Goal: Task Accomplishment & Management: Complete application form

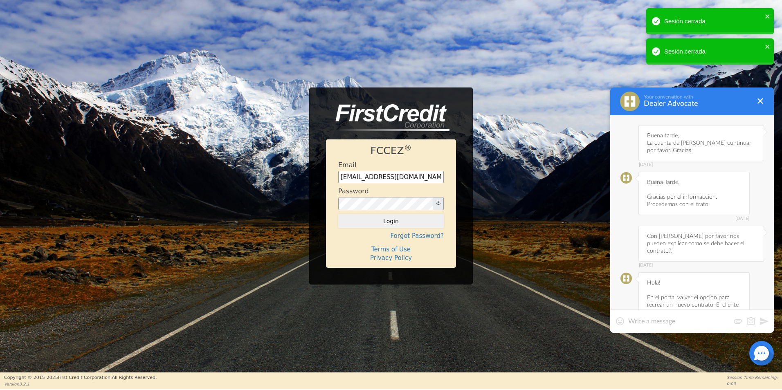
scroll to position [3681, 0]
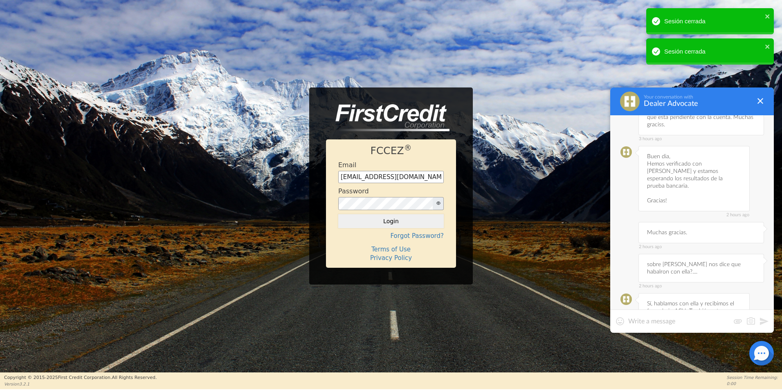
click at [663, 325] on textarea at bounding box center [678, 321] width 101 height 8
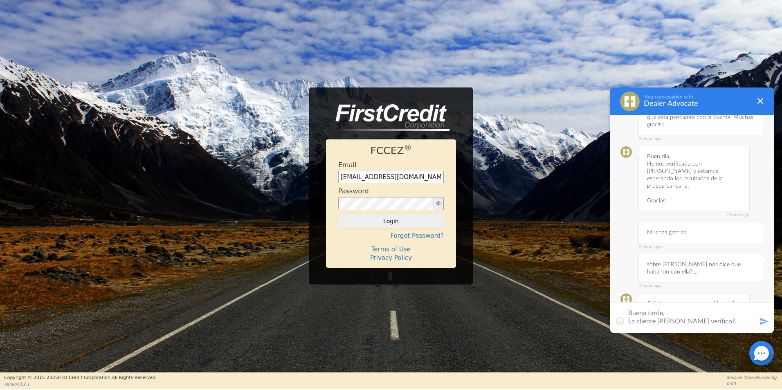
type textarea "Buena tarde, La cliente [PERSON_NAME] verifico?. Gracias."
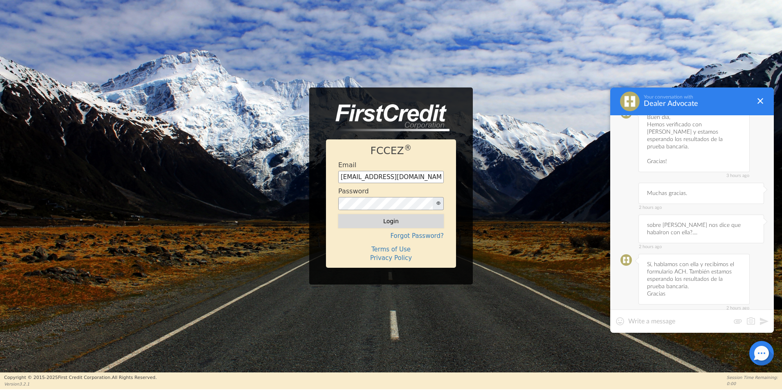
click at [398, 219] on button "Login" at bounding box center [390, 221] width 105 height 14
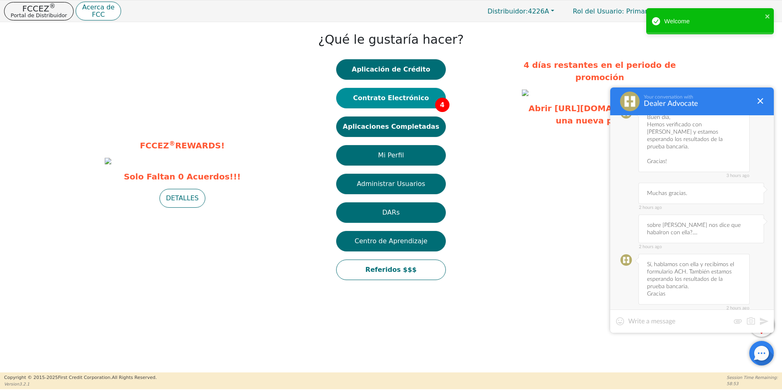
click at [400, 101] on button "Contrato Electrónico 4" at bounding box center [391, 98] width 110 height 20
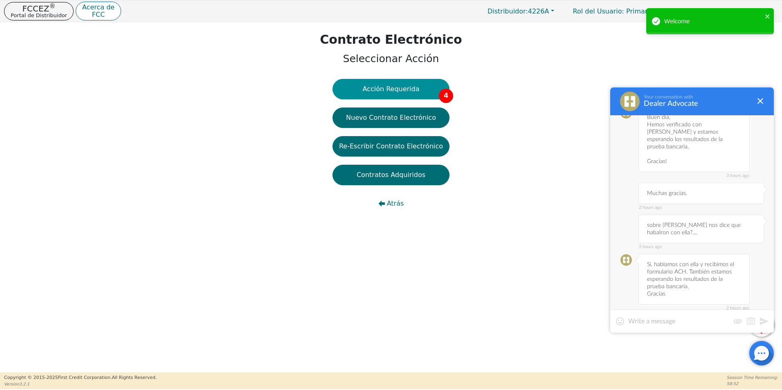
click at [428, 89] on button "Acción Requerida 4" at bounding box center [390, 89] width 117 height 20
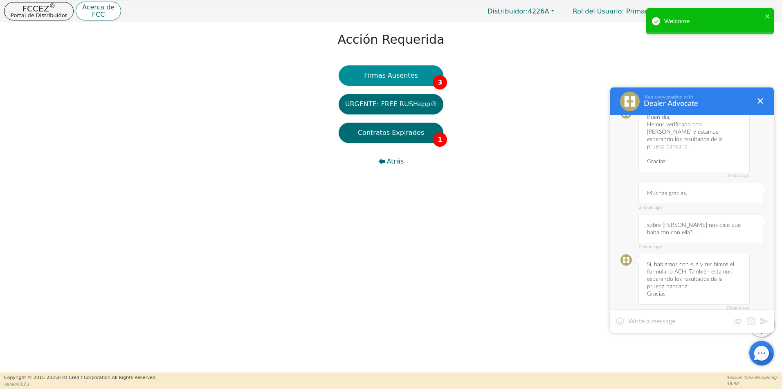
click at [419, 80] on button "Firmas Ausentes 3" at bounding box center [391, 75] width 105 height 20
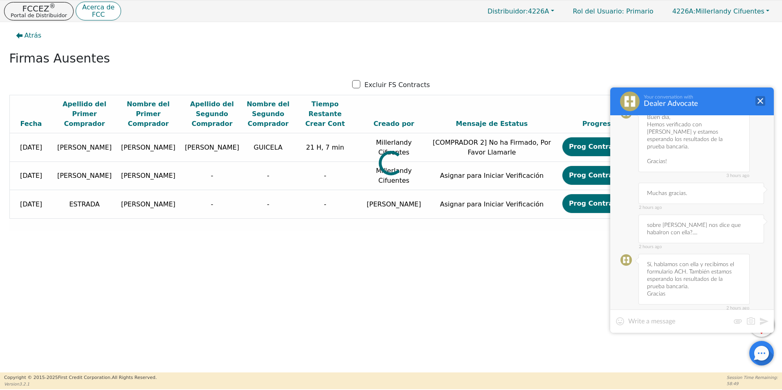
click at [756, 99] on div at bounding box center [760, 101] width 10 height 10
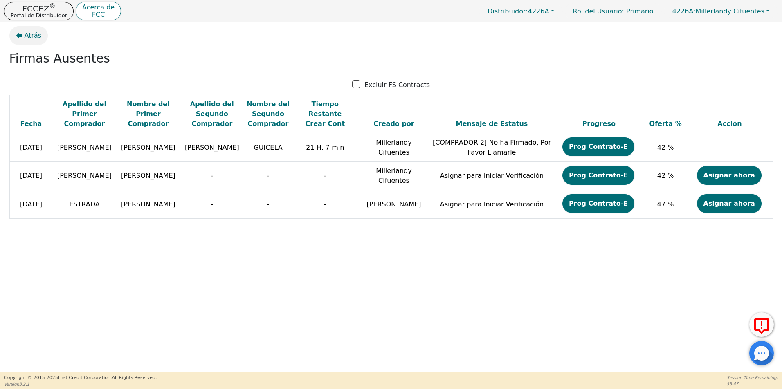
click at [29, 37] on span "Atrás" at bounding box center [33, 36] width 17 height 10
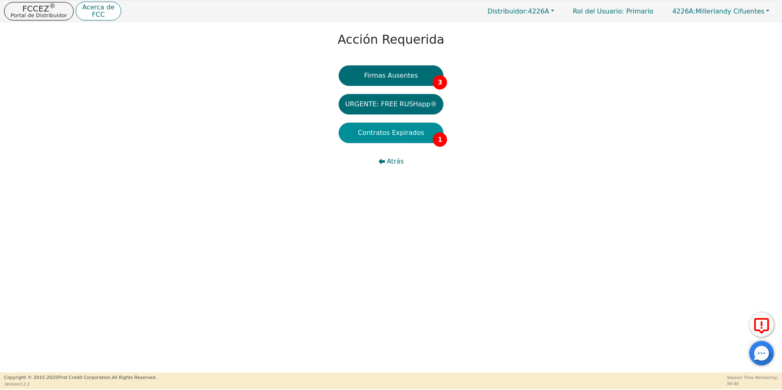
click at [381, 136] on button "Contratos Expirados 1" at bounding box center [391, 133] width 105 height 20
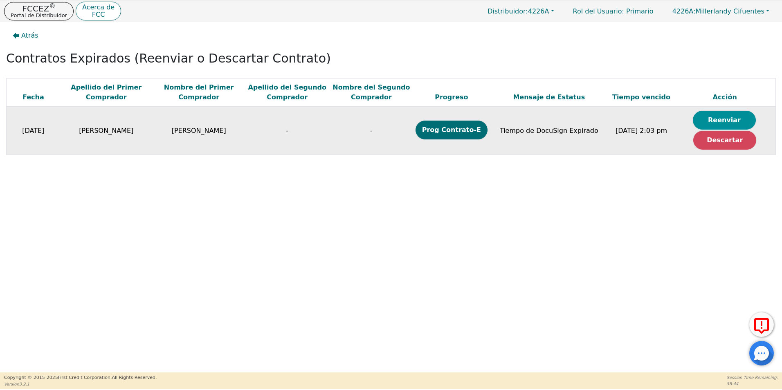
click at [726, 118] on button "Reenviar" at bounding box center [724, 120] width 63 height 19
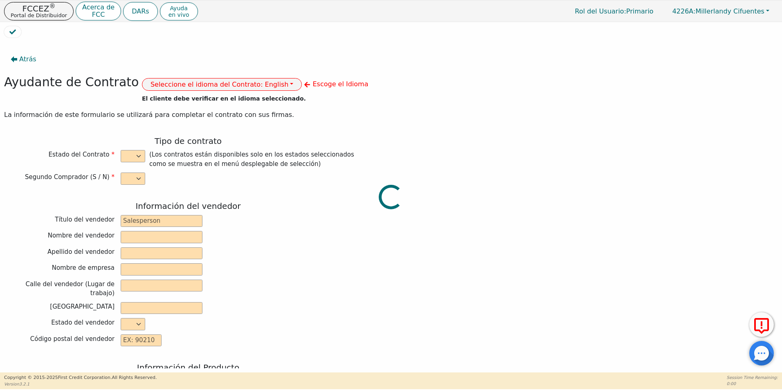
select select "n"
type input "CREDIT ANALYST"
type input "[PERSON_NAME]"
type input "[GEOGRAPHIC_DATA]"
type input "DIAMOND PERFECT. DBA AQUAFEEL"
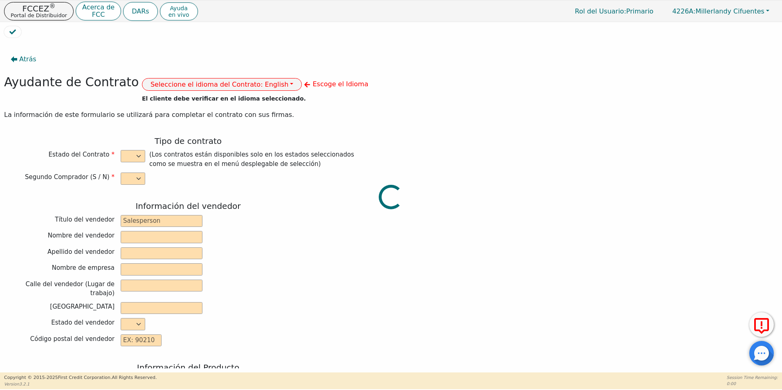
type input "[STREET_ADDRESS]"
type input "WAKE FOREST"
select select "NC"
type input "27587"
type input "WATER PURIFICATION SYSTEM"
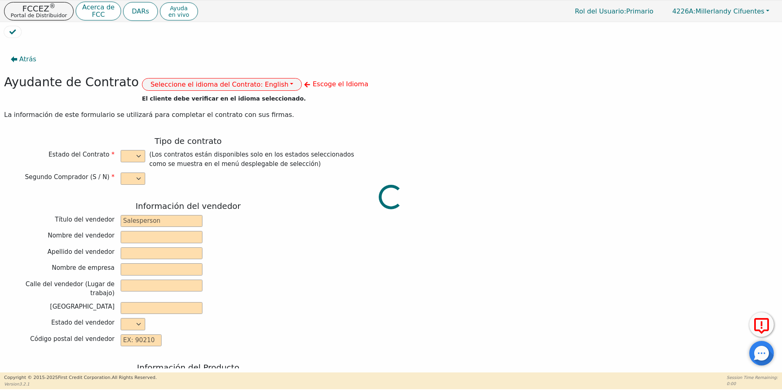
type input "AQUAFEEL SYSTEM"
type input "W525"
type input "[PERSON_NAME]"
type input "[EMAIL_ADDRESS][DOMAIN_NAME]"
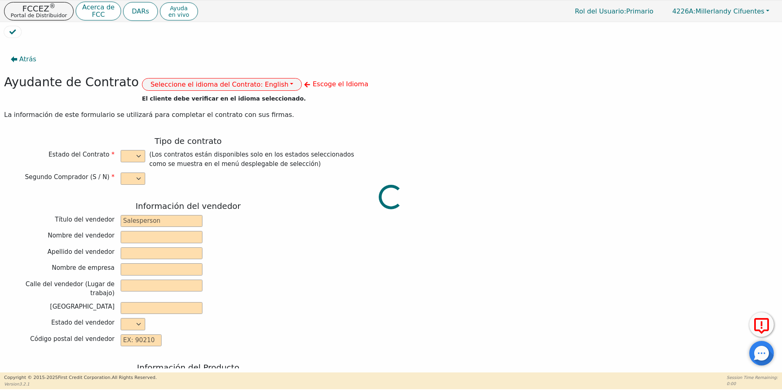
type input "[EMAIL_ADDRESS][DOMAIN_NAME]"
type input "197 [PERSON_NAME] PL"
type input "PASSAIC"
select select "NJ"
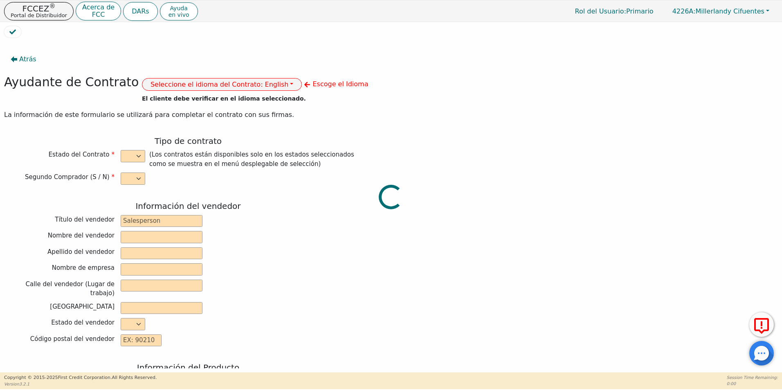
type input "07055"
type input "[DATE]"
type input "10.99"
type input "[DATE]"
type input "72"
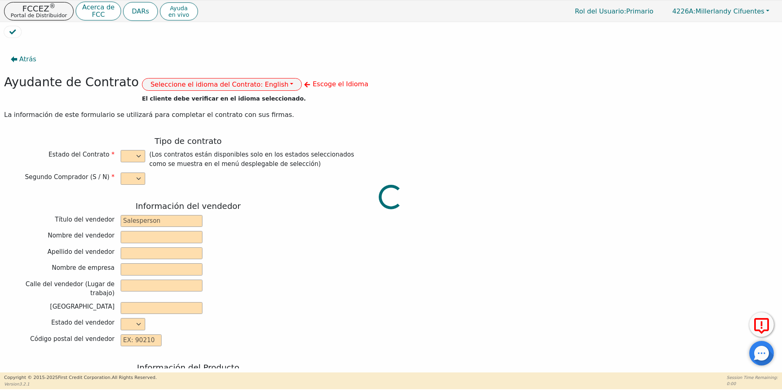
type input "0"
type input "8790.00"
type input "0.00"
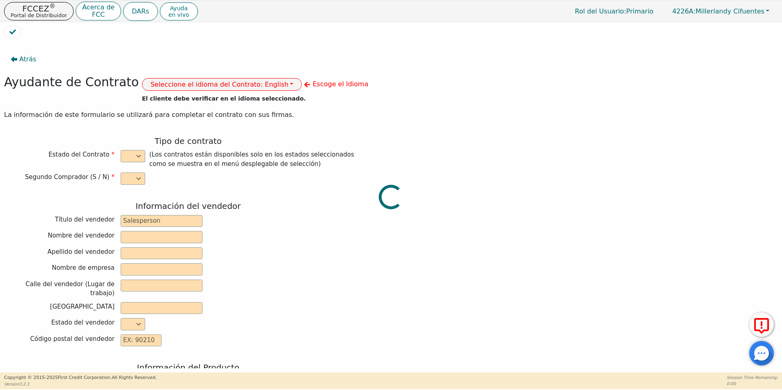
type input "0.00"
type input "8790.00"
type input "12042.72"
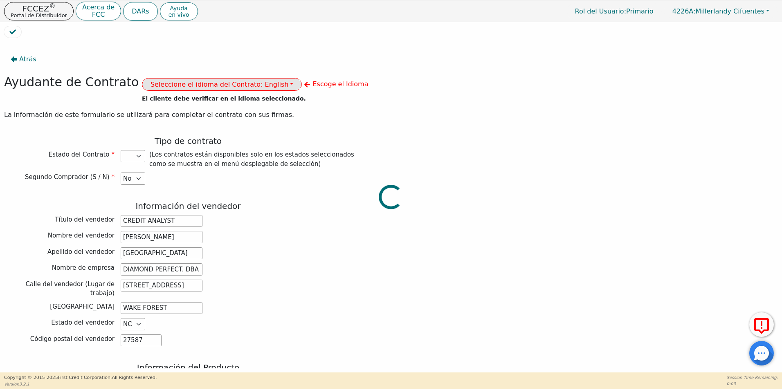
click at [248, 85] on button "Seleccione el idioma del Contrato: English" at bounding box center [222, 84] width 160 height 13
select select "NJ"
click at [156, 112] on link "Español" at bounding box center [174, 113] width 65 height 11
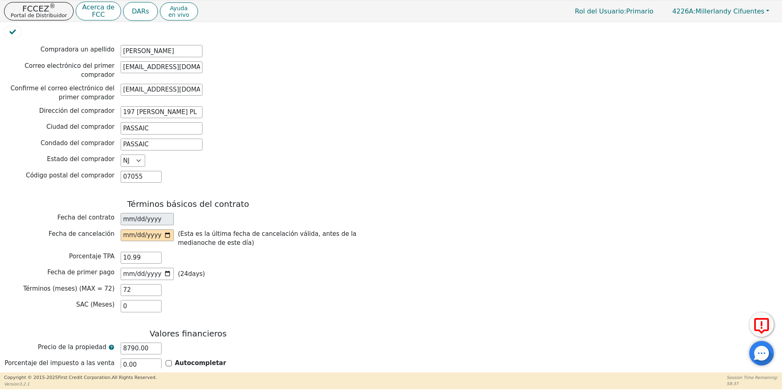
scroll to position [450, 0]
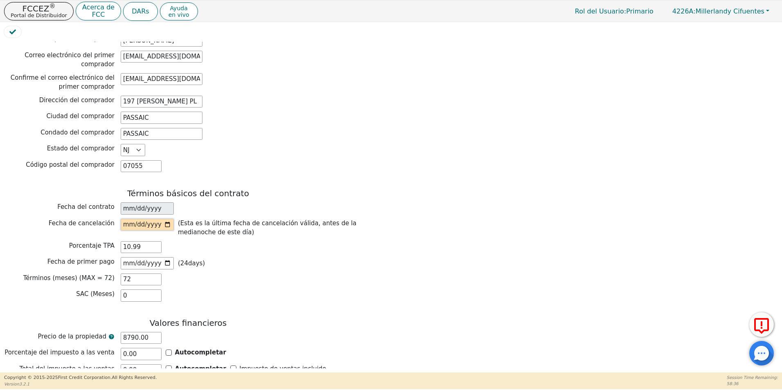
click at [166, 219] on input "date" at bounding box center [147, 225] width 53 height 12
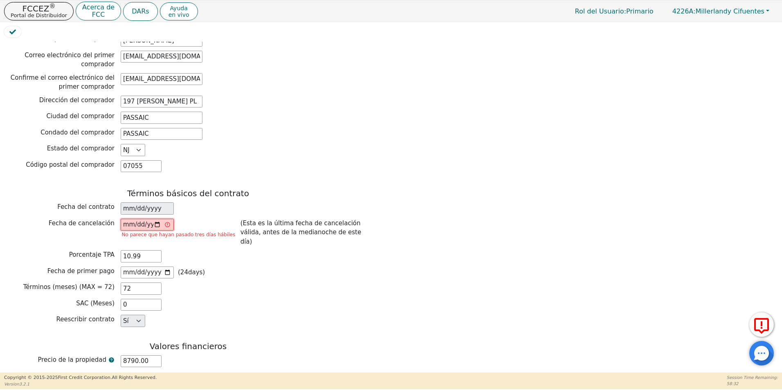
click at [160, 219] on input "[DATE]" at bounding box center [147, 225] width 53 height 12
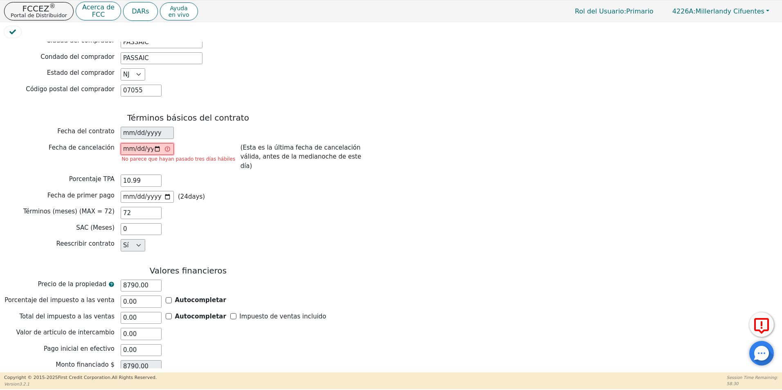
scroll to position [532, 0]
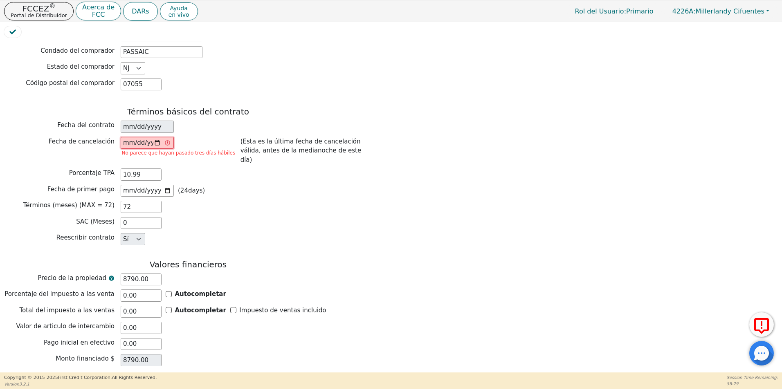
click at [160, 137] on input "[DATE]" at bounding box center [147, 143] width 53 height 12
type input "[DATE]"
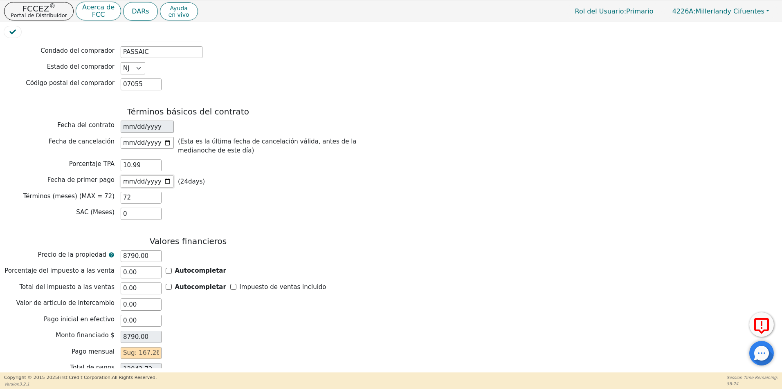
click at [168, 175] on input "[DATE]" at bounding box center [147, 181] width 53 height 12
click at [171, 175] on input "[DATE]" at bounding box center [147, 181] width 53 height 12
type input "[DATE]"
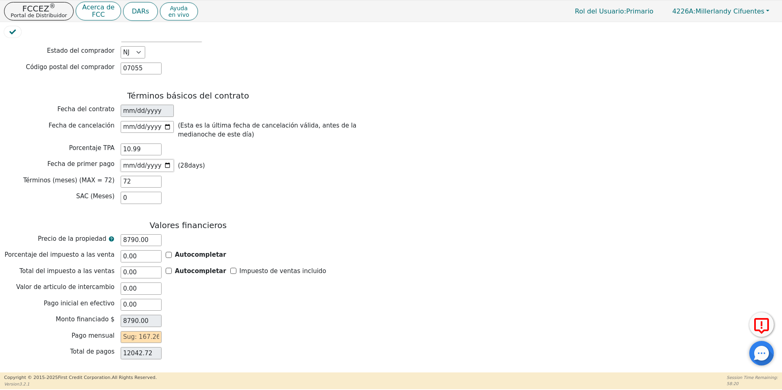
scroll to position [557, 0]
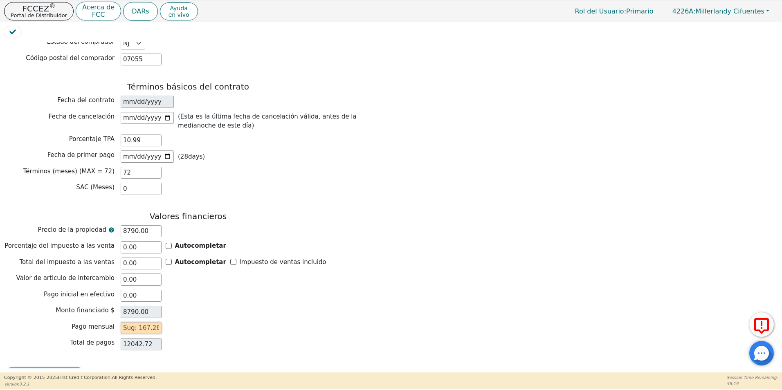
click at [128, 322] on input "text" at bounding box center [141, 328] width 41 height 12
type input "1"
type input "72.00"
type input "16"
type input "1152.00"
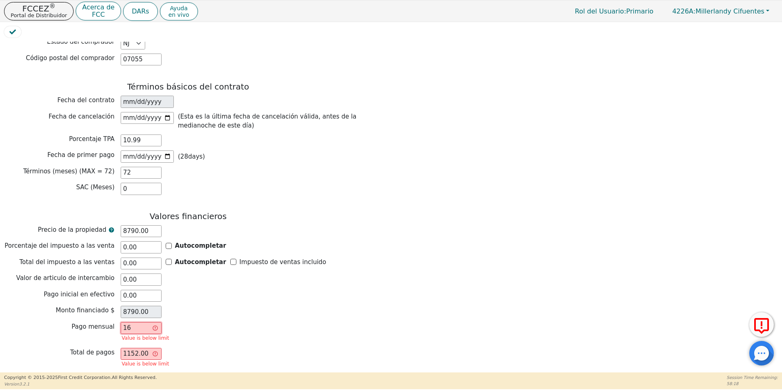
type input "167"
type input "12024.00"
type input "167.2"
type input "12038.40"
type input "167.26"
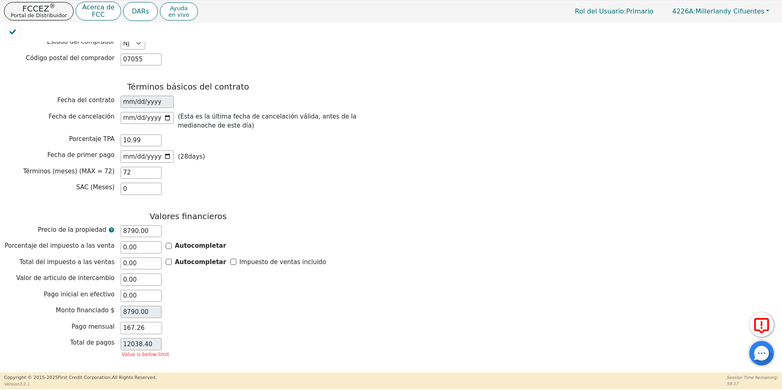
type input "12042.72"
type input "167.26"
click at [61, 367] on button "Revision de Contrato" at bounding box center [44, 376] width 81 height 19
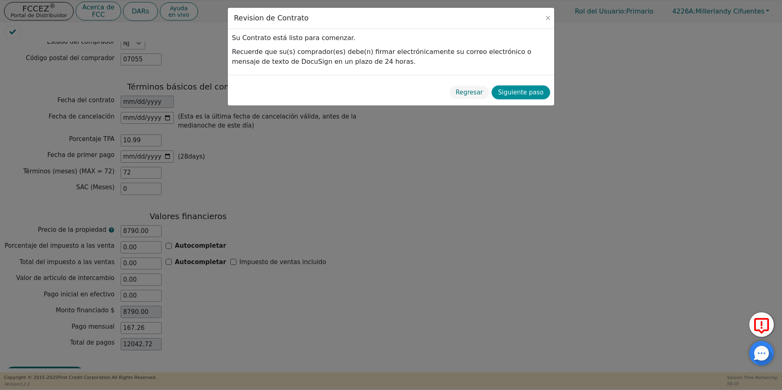
click at [520, 96] on button "Siguiente paso" at bounding box center [520, 92] width 58 height 14
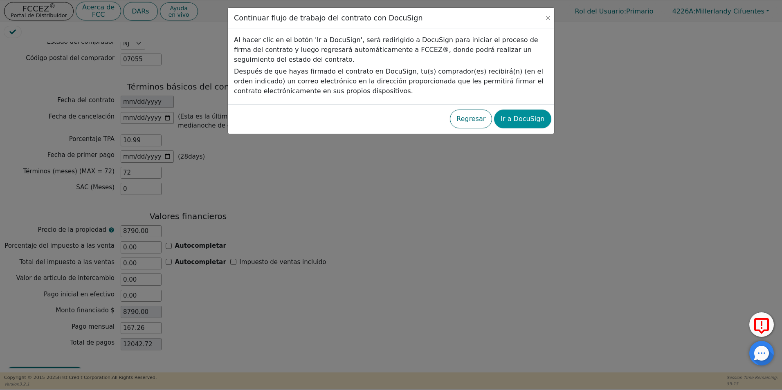
click at [534, 117] on button "Ir a DocuSign" at bounding box center [522, 119] width 57 height 19
